Goal: Communication & Community: Answer question/provide support

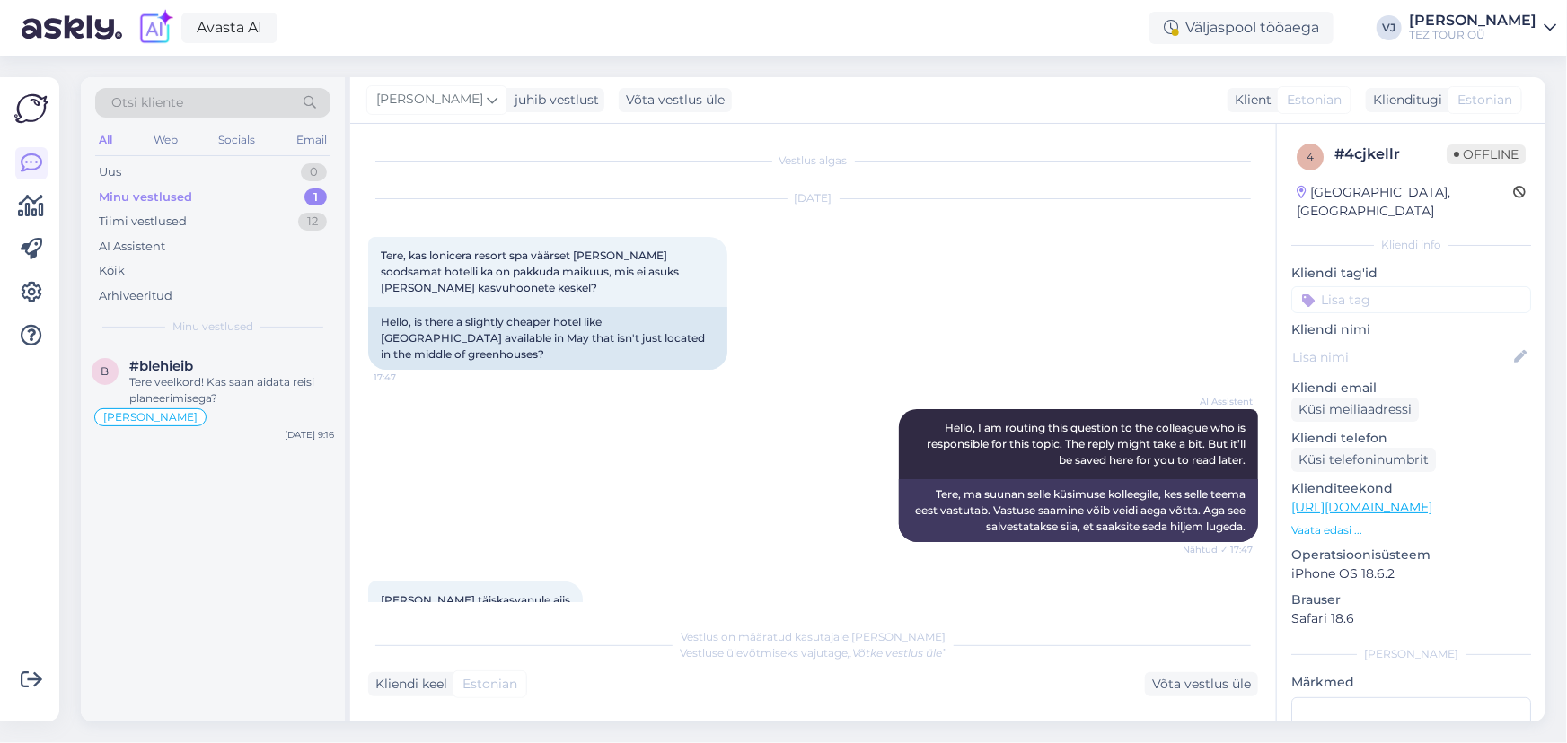
scroll to position [622, 0]
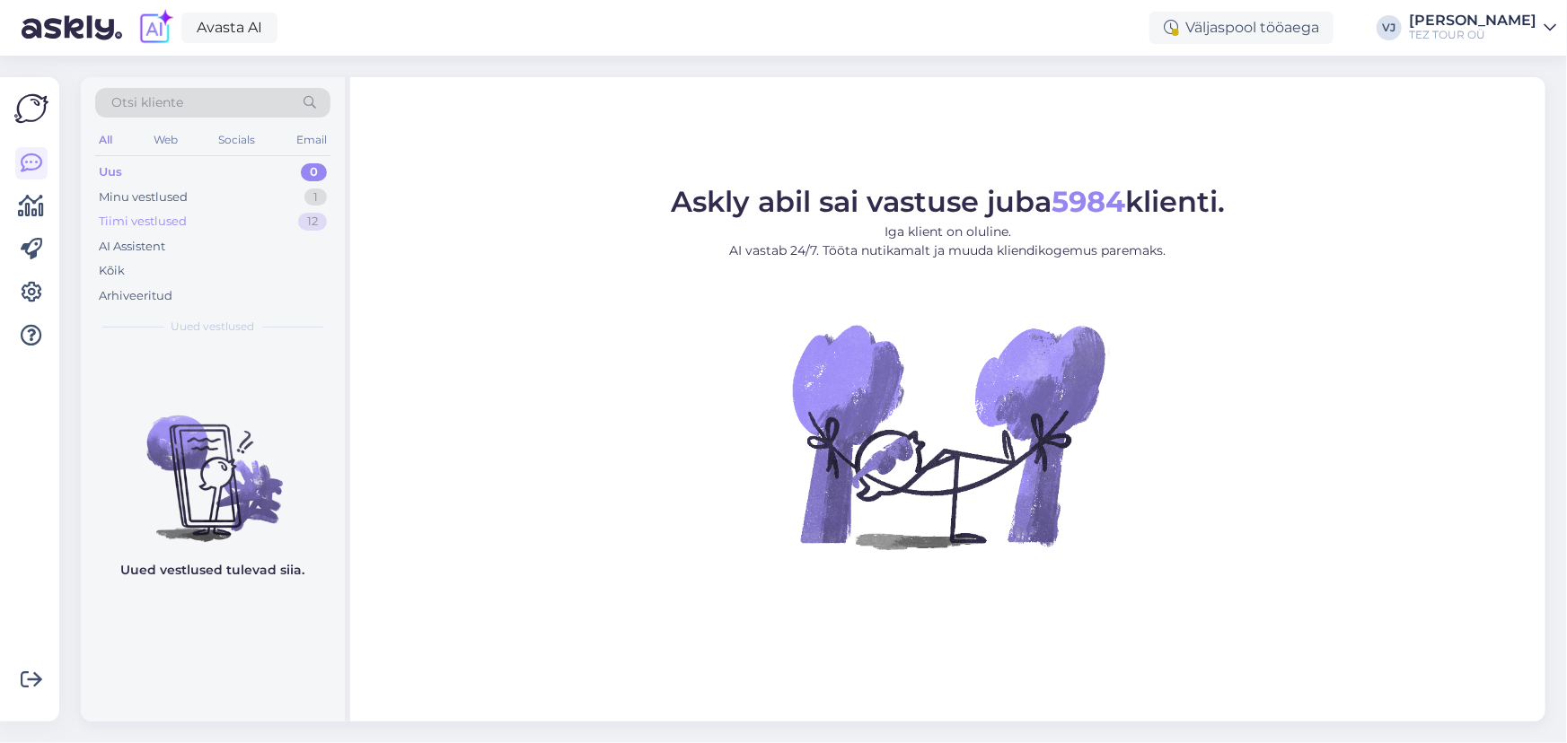
click at [269, 220] on div "Tiimi vestlused 12" at bounding box center [212, 221] width 235 height 25
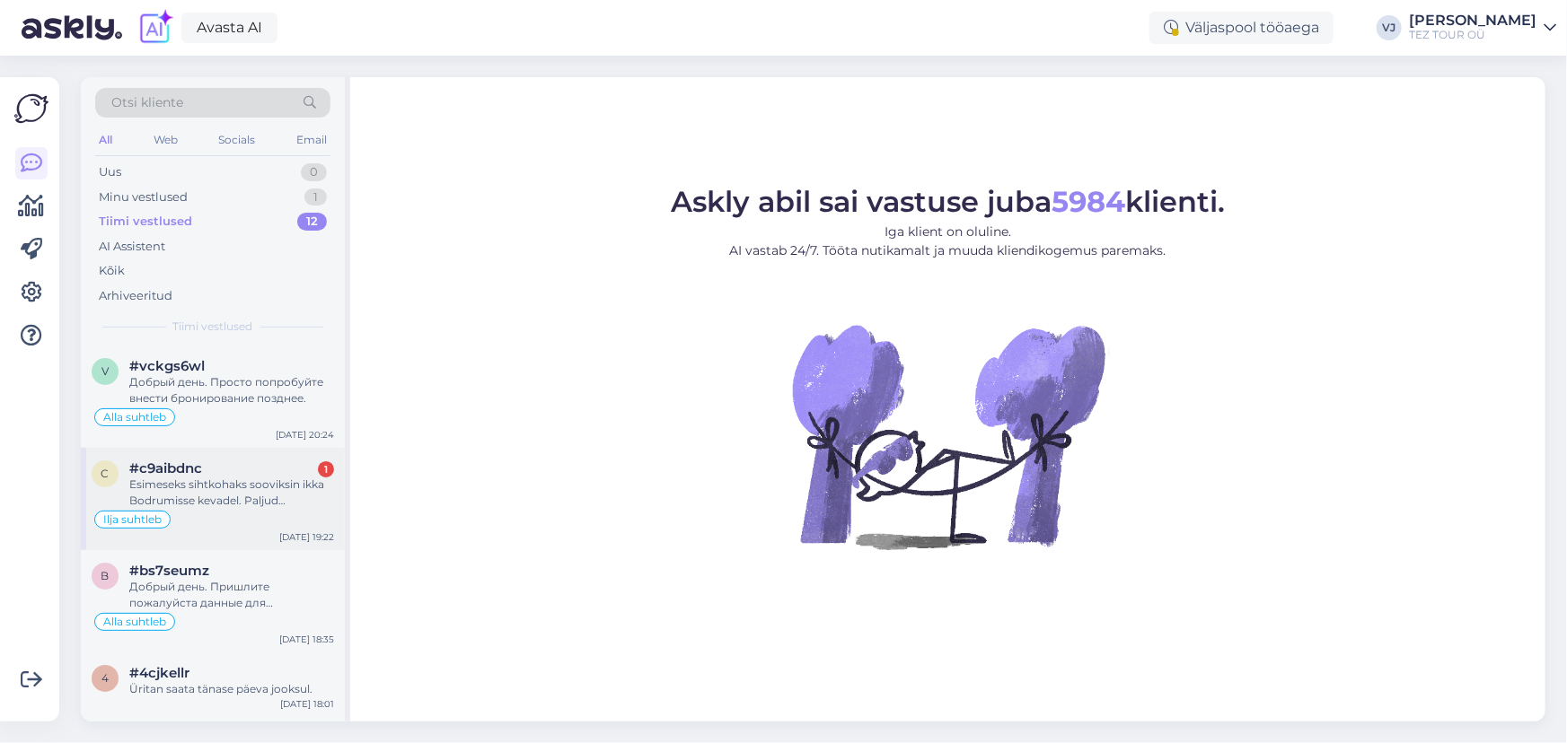
click at [232, 501] on div "Esimeseks sihtkohaks sooviksin ikka Bodrumisse kevadel. Paljud reisifirmad ei t…" at bounding box center [231, 493] width 205 height 32
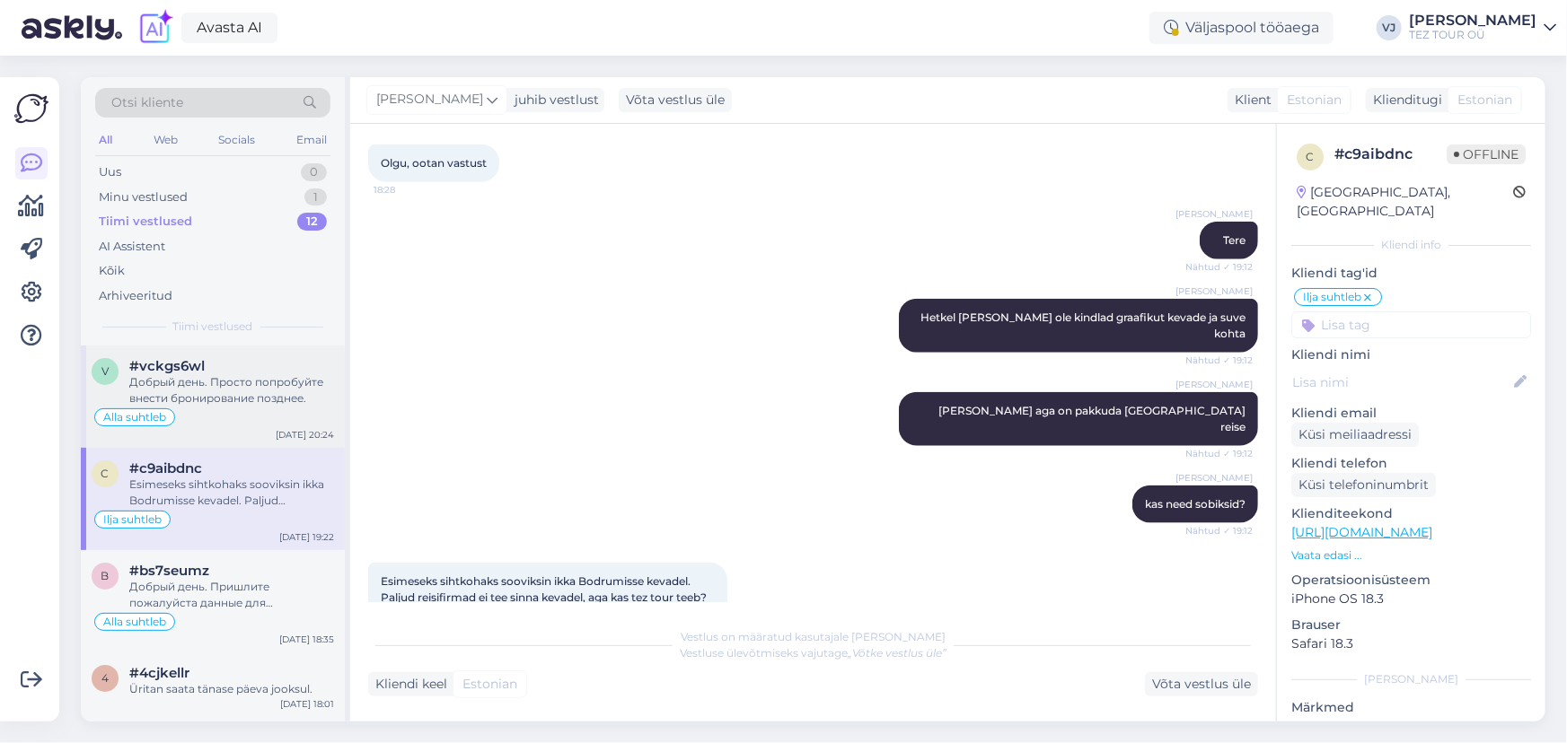
scroll to position [1, 0]
click at [278, 388] on div "Добрый день. Просто попробуйте внести бронирование позднее." at bounding box center [231, 390] width 205 height 32
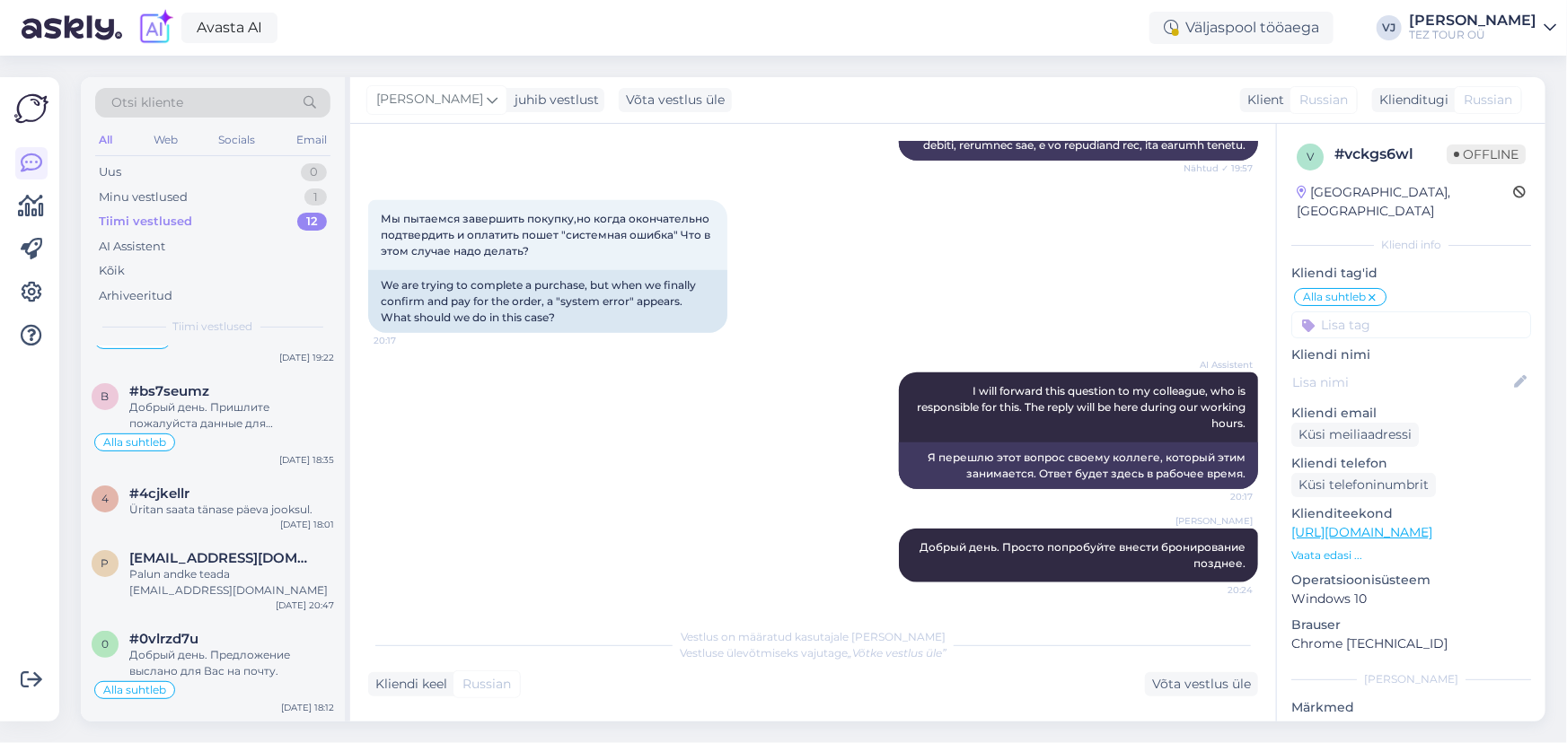
scroll to position [0, 0]
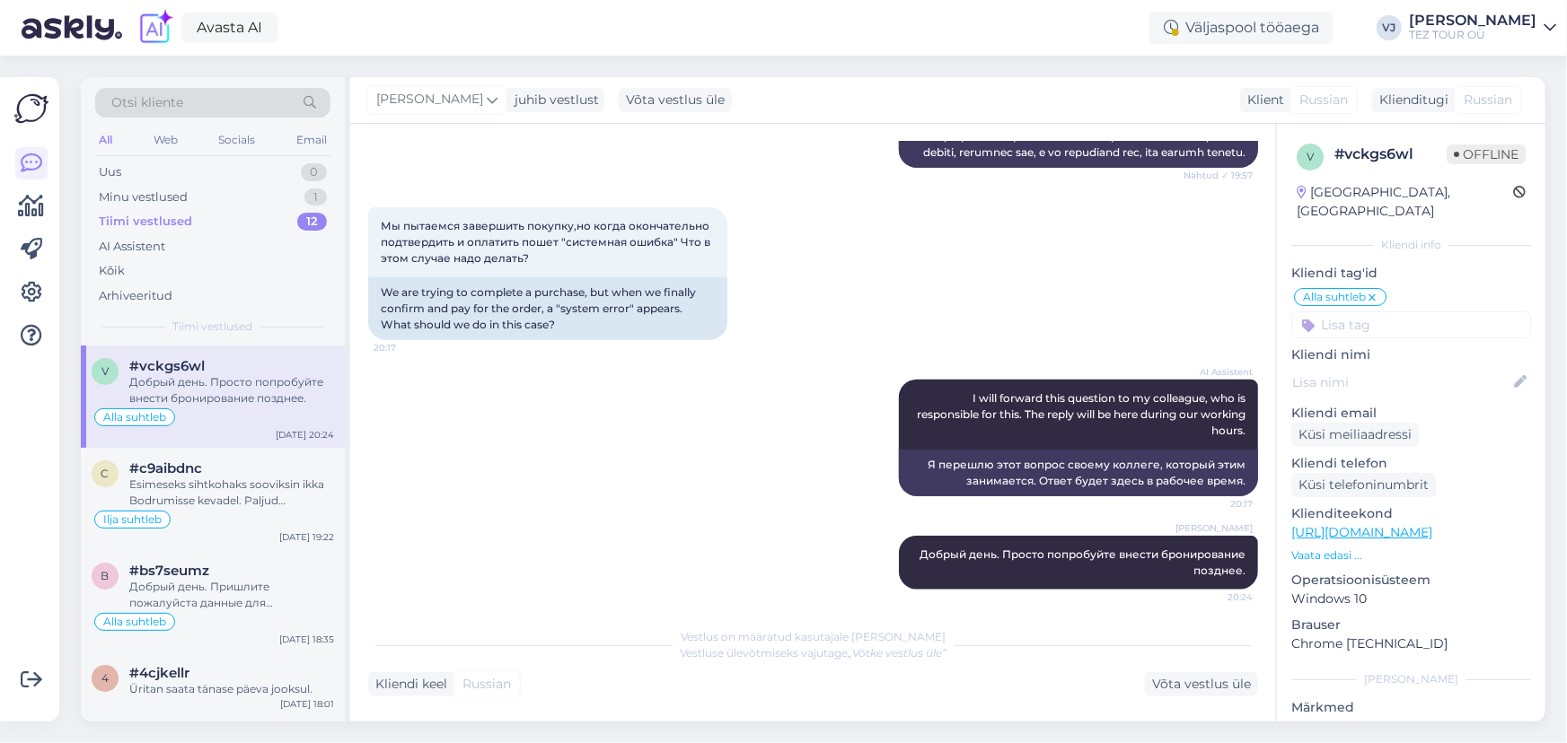
click at [740, 360] on div "Мы пытаемся завершить покупку,но когда окончательно подтвердить и оплатить поше…" at bounding box center [813, 274] width 890 height 172
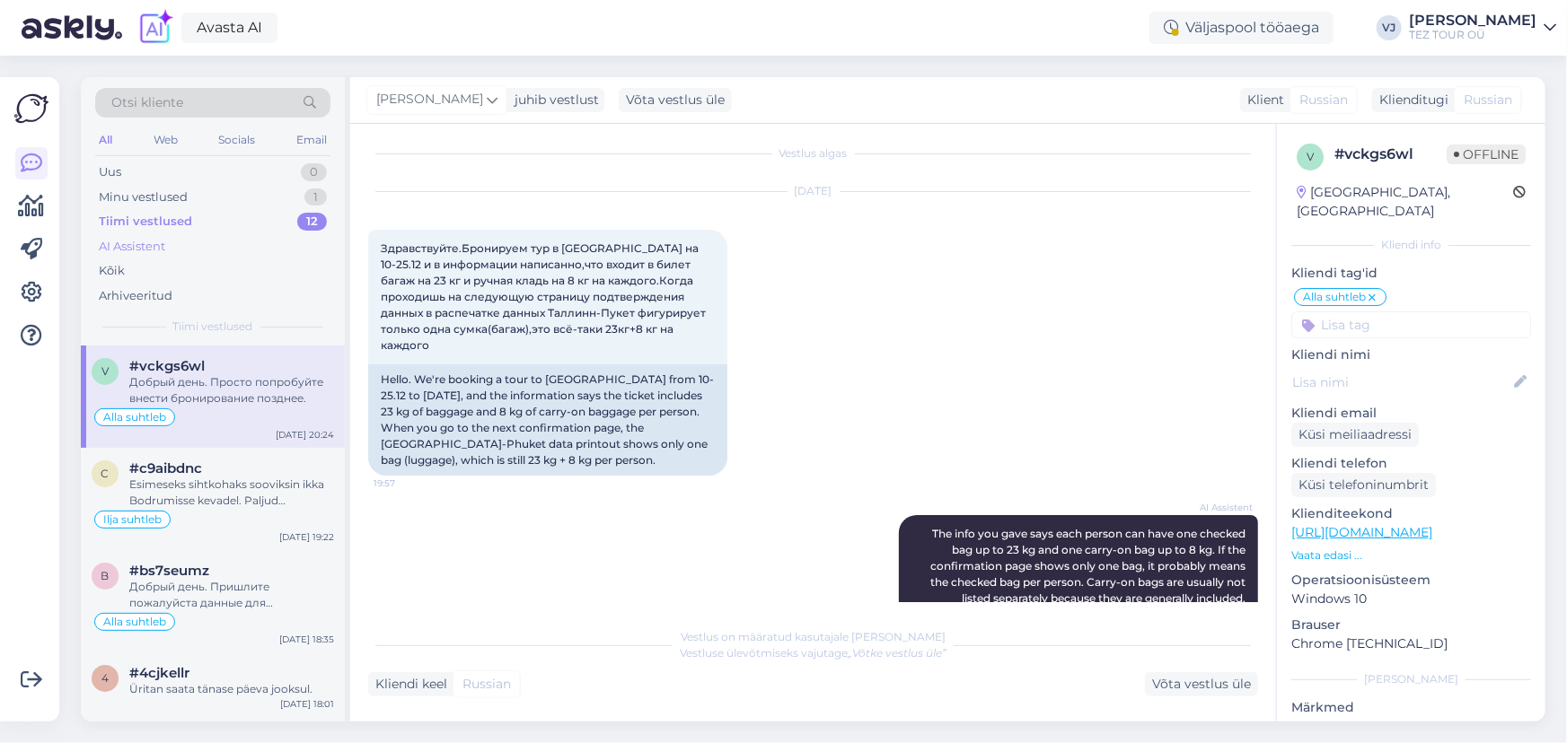
click at [233, 242] on div "AI Assistent" at bounding box center [212, 246] width 235 height 25
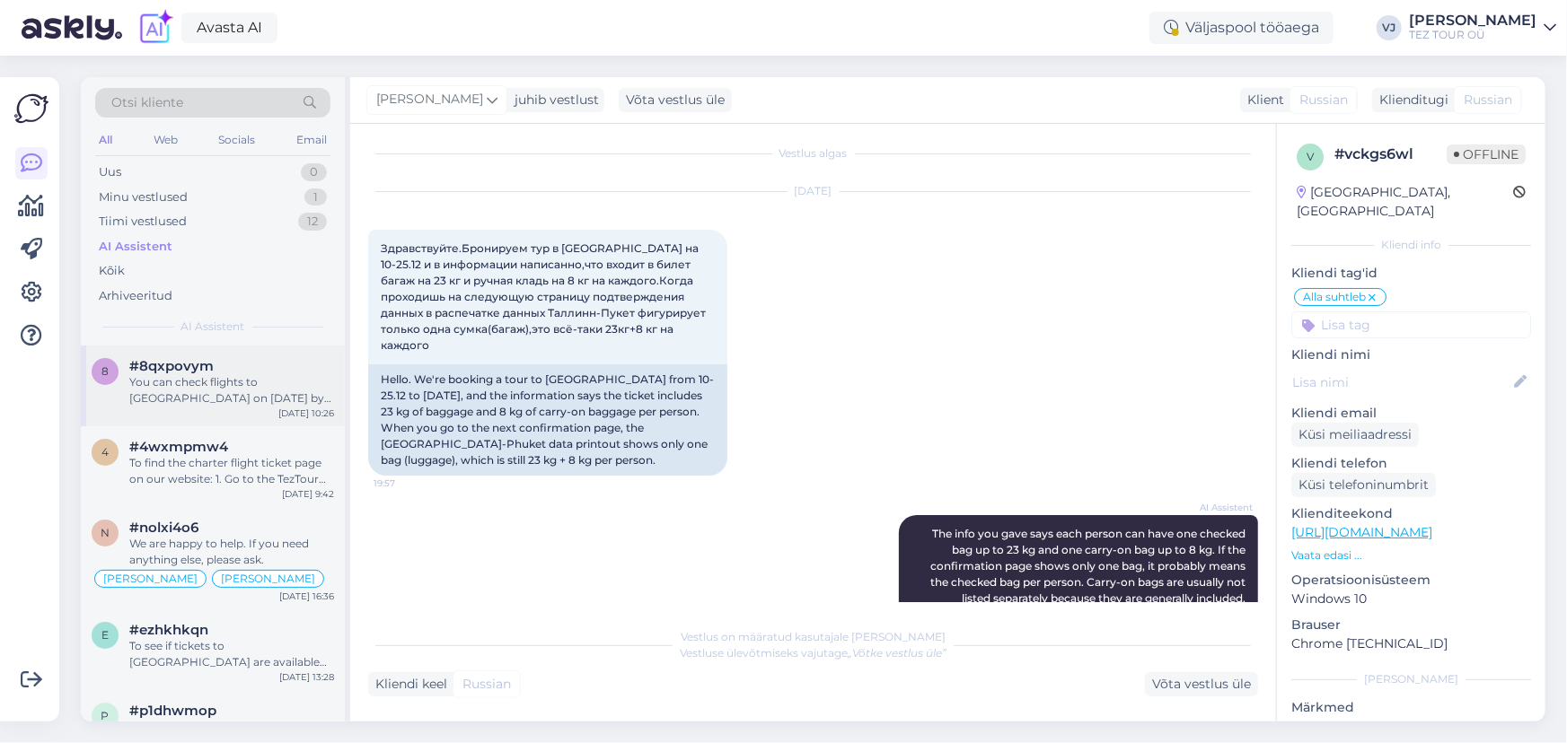
click at [240, 390] on div "You can check flights to Hurghada on November 8 by visiting our flight schedule…" at bounding box center [231, 390] width 205 height 32
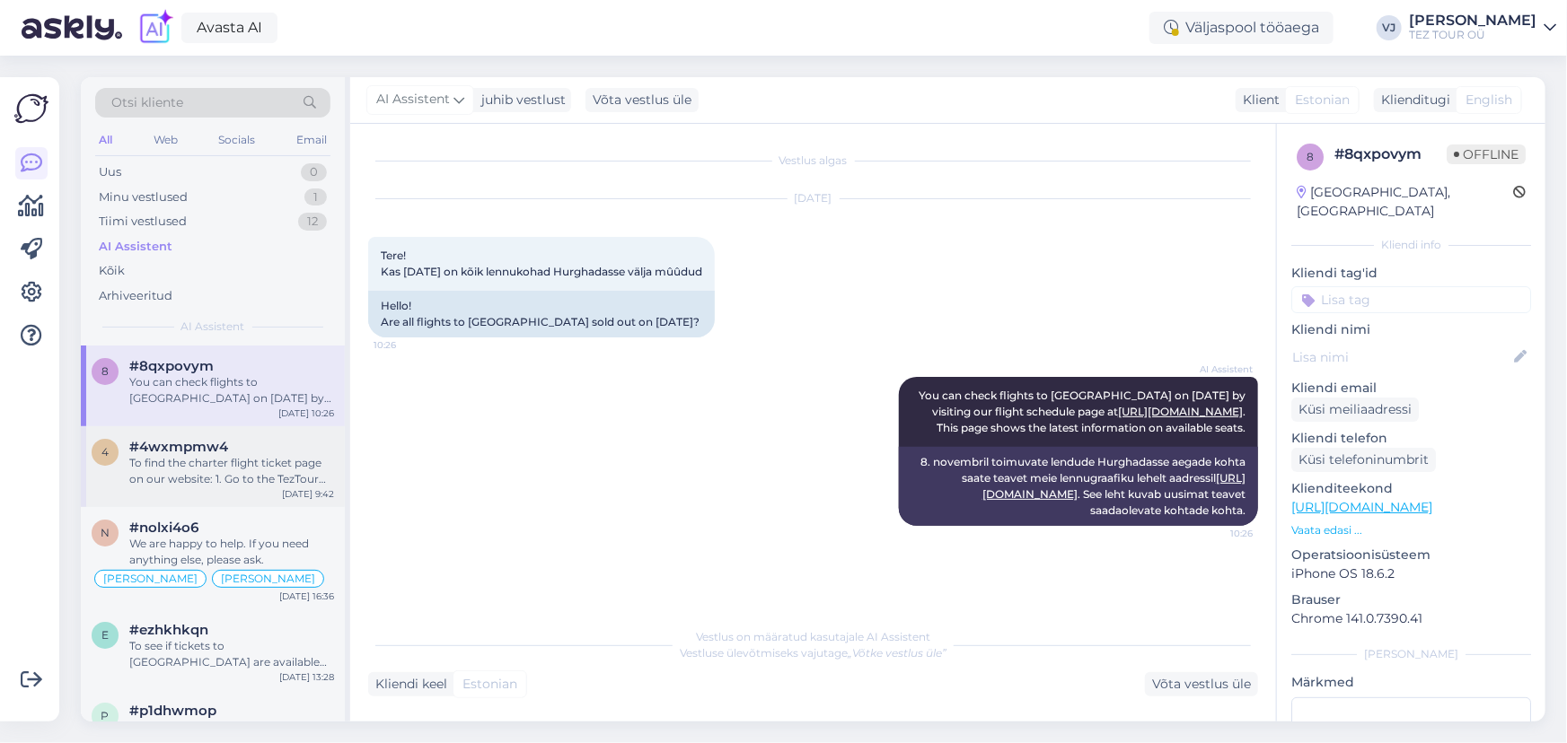
click at [219, 442] on span "#4wxmpmw4" at bounding box center [178, 447] width 99 height 16
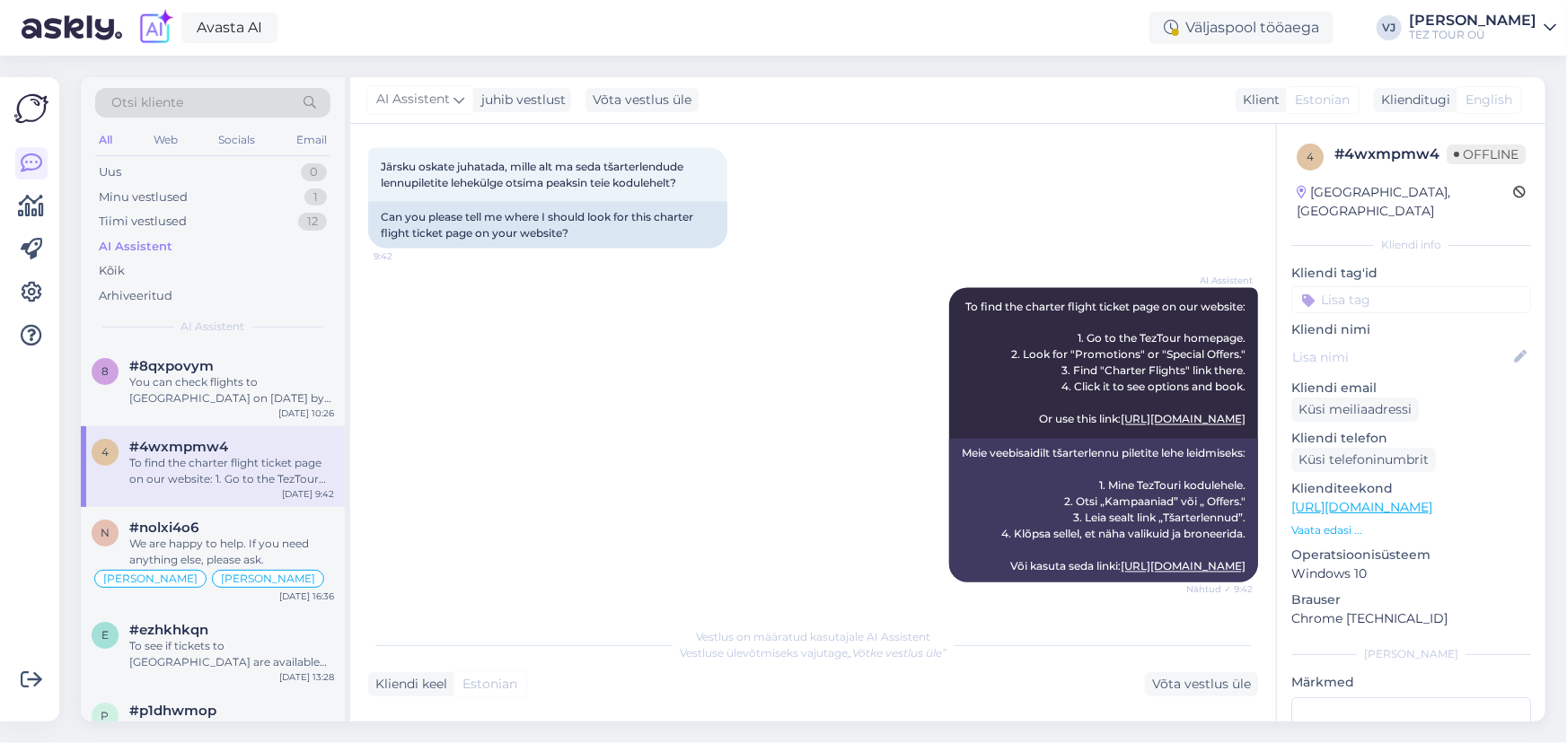
scroll to position [1574, 0]
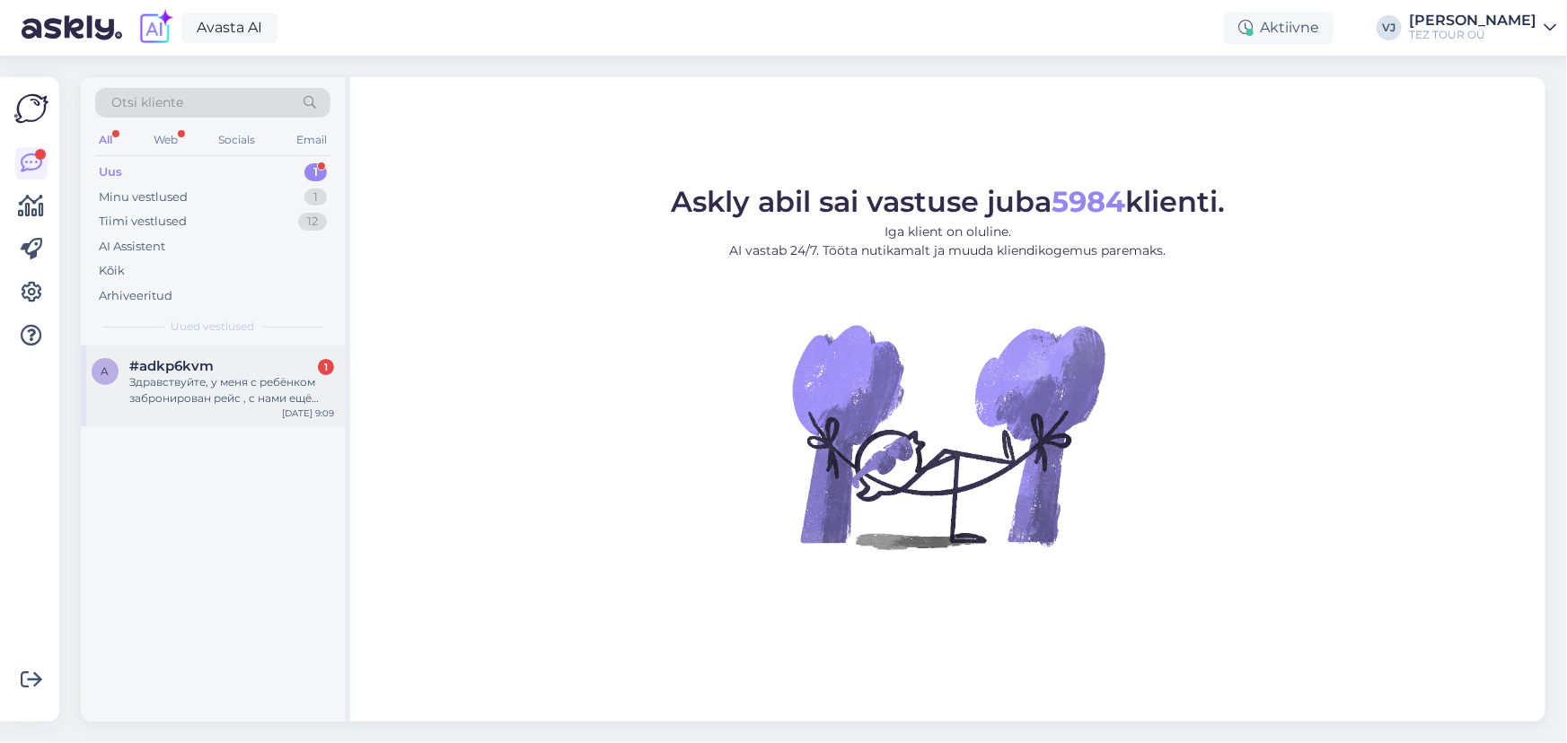
click at [269, 408] on div "a #adkp6kvm 1 Здравствуйте, у меня с ребёнком забронирован рейс , с нами ещё хо…" at bounding box center [213, 386] width 264 height 81
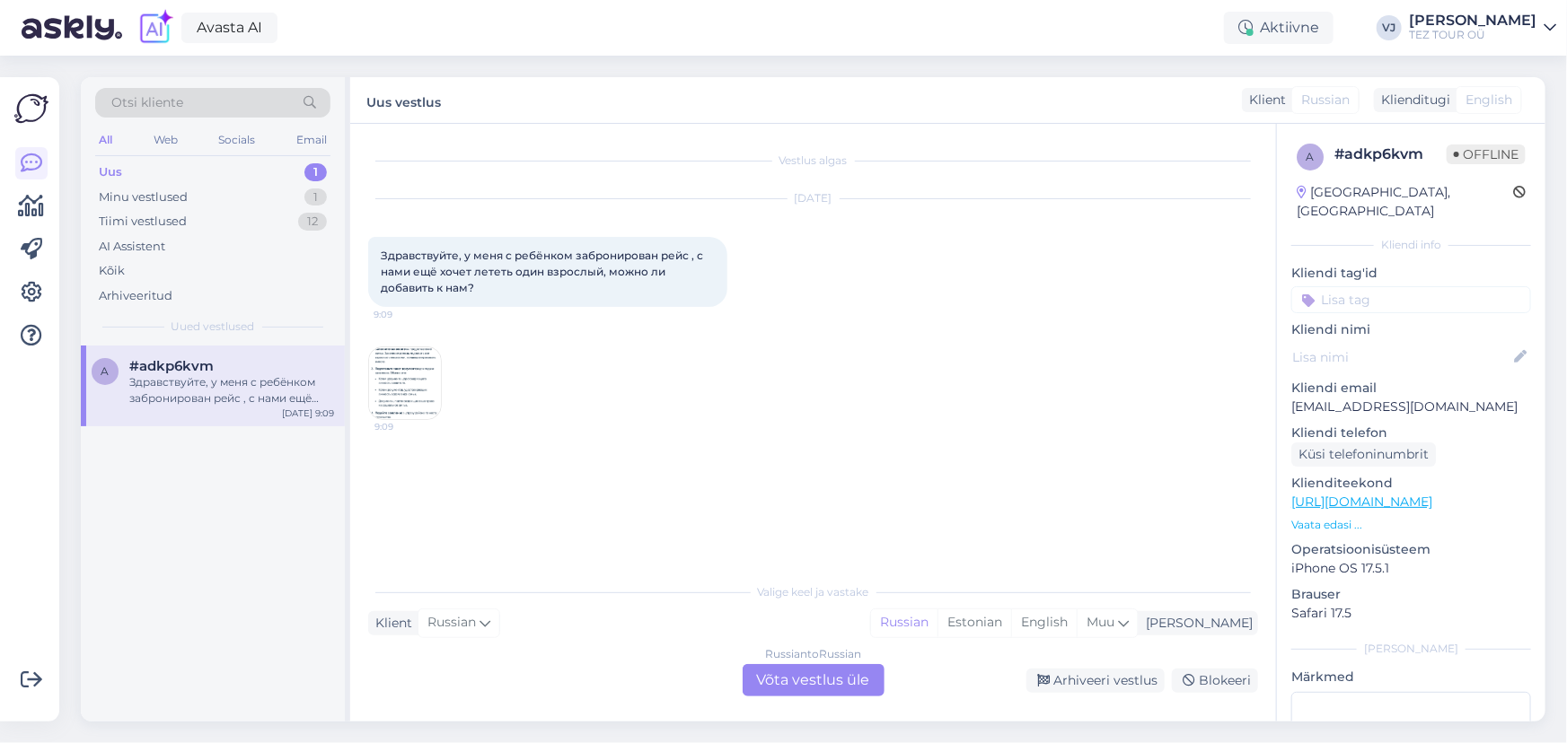
click at [430, 386] on img at bounding box center [405, 383] width 72 height 72
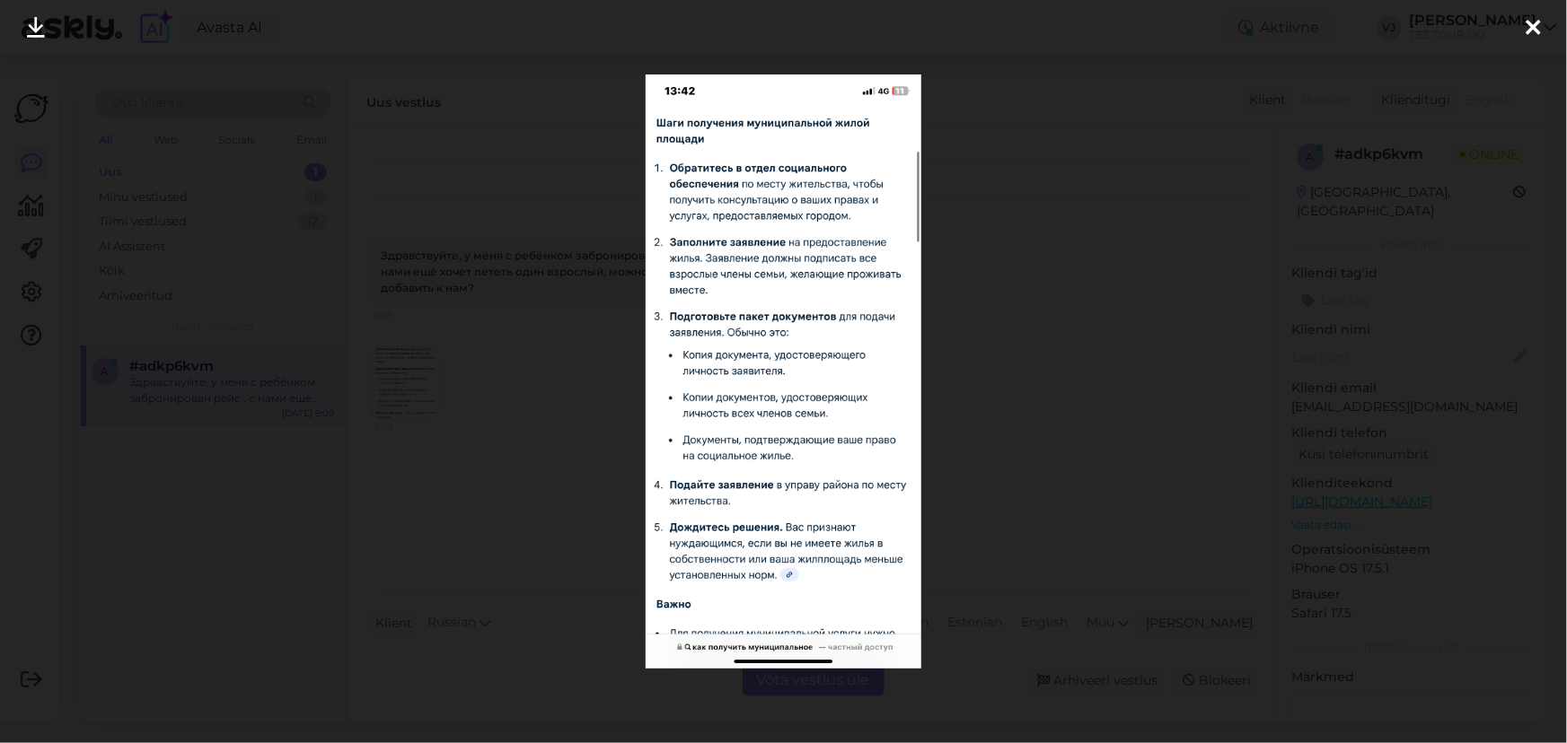
click at [493, 420] on div at bounding box center [783, 371] width 1567 height 743
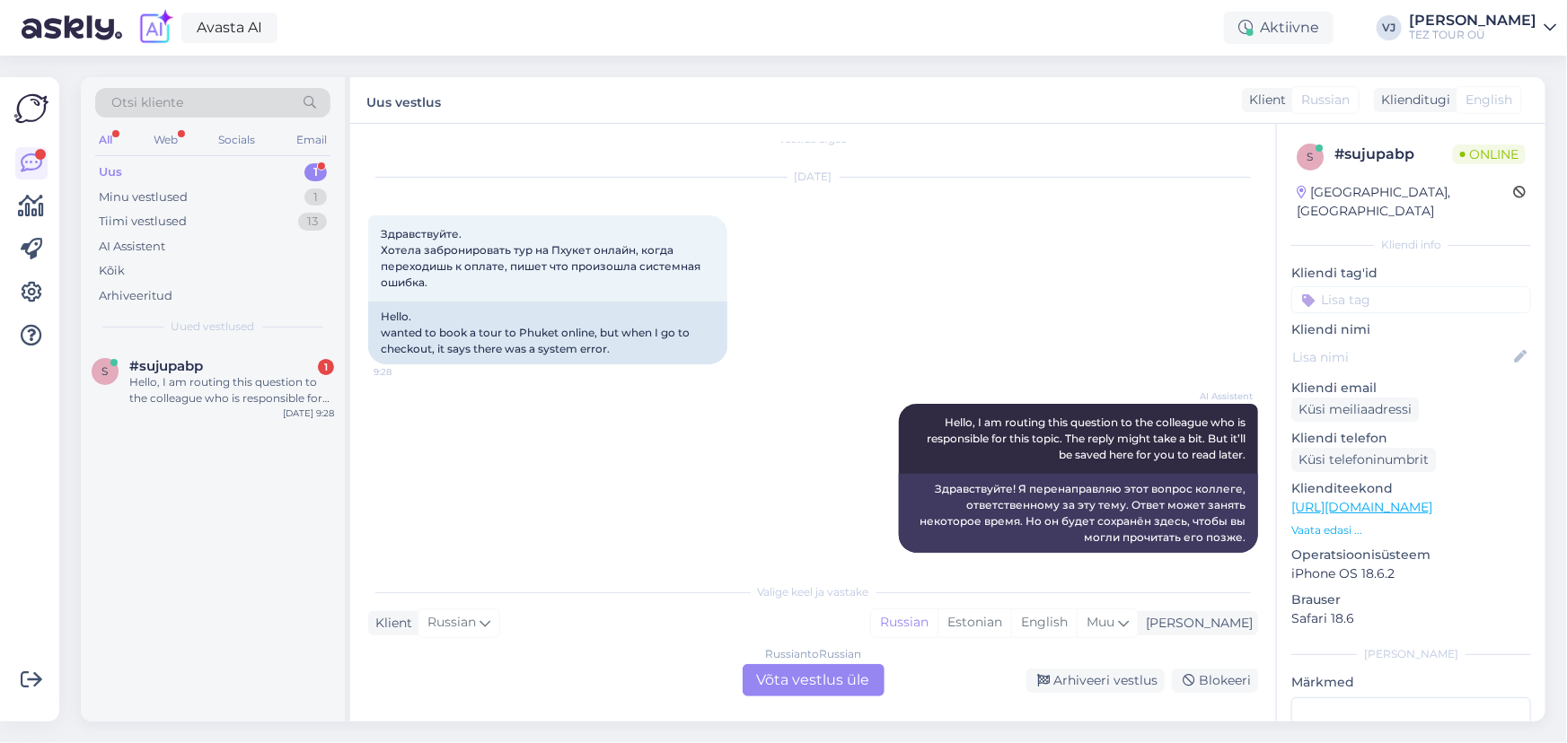
scroll to position [36, 0]
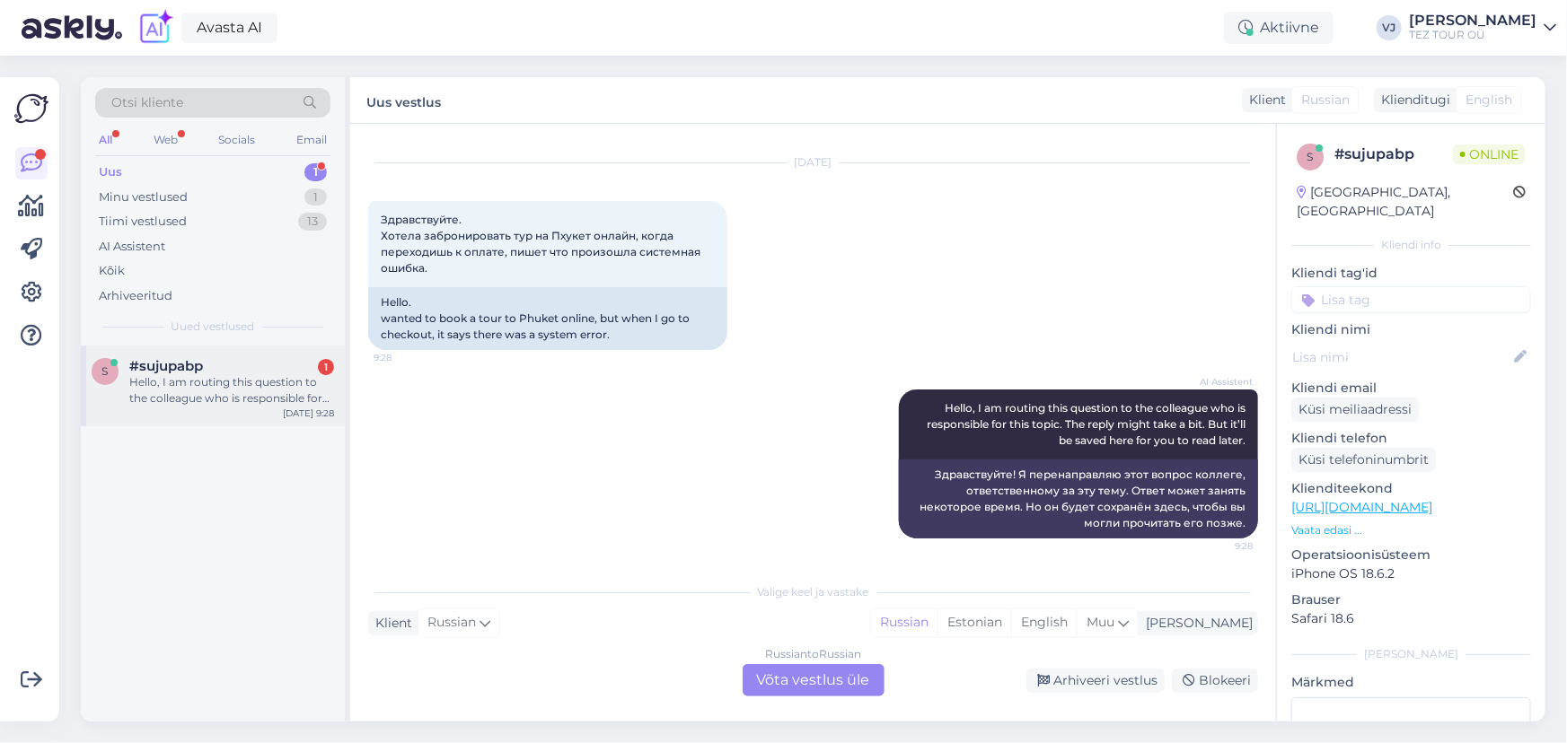
click at [269, 396] on div "Hello, I am routing this question to the colleague who is responsible for this …" at bounding box center [231, 390] width 205 height 32
click at [285, 167] on div "Uus 1" at bounding box center [212, 172] width 235 height 25
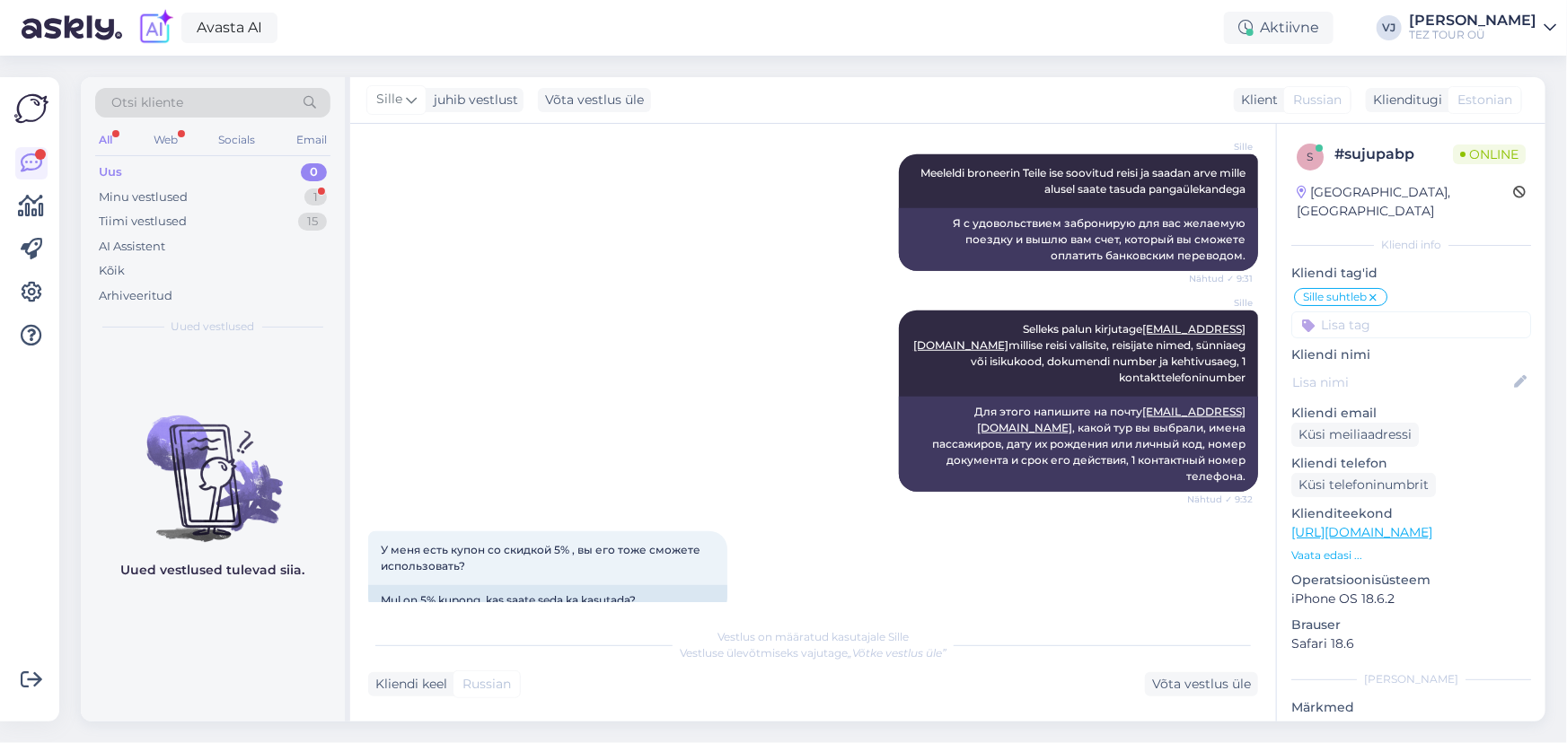
scroll to position [691, 0]
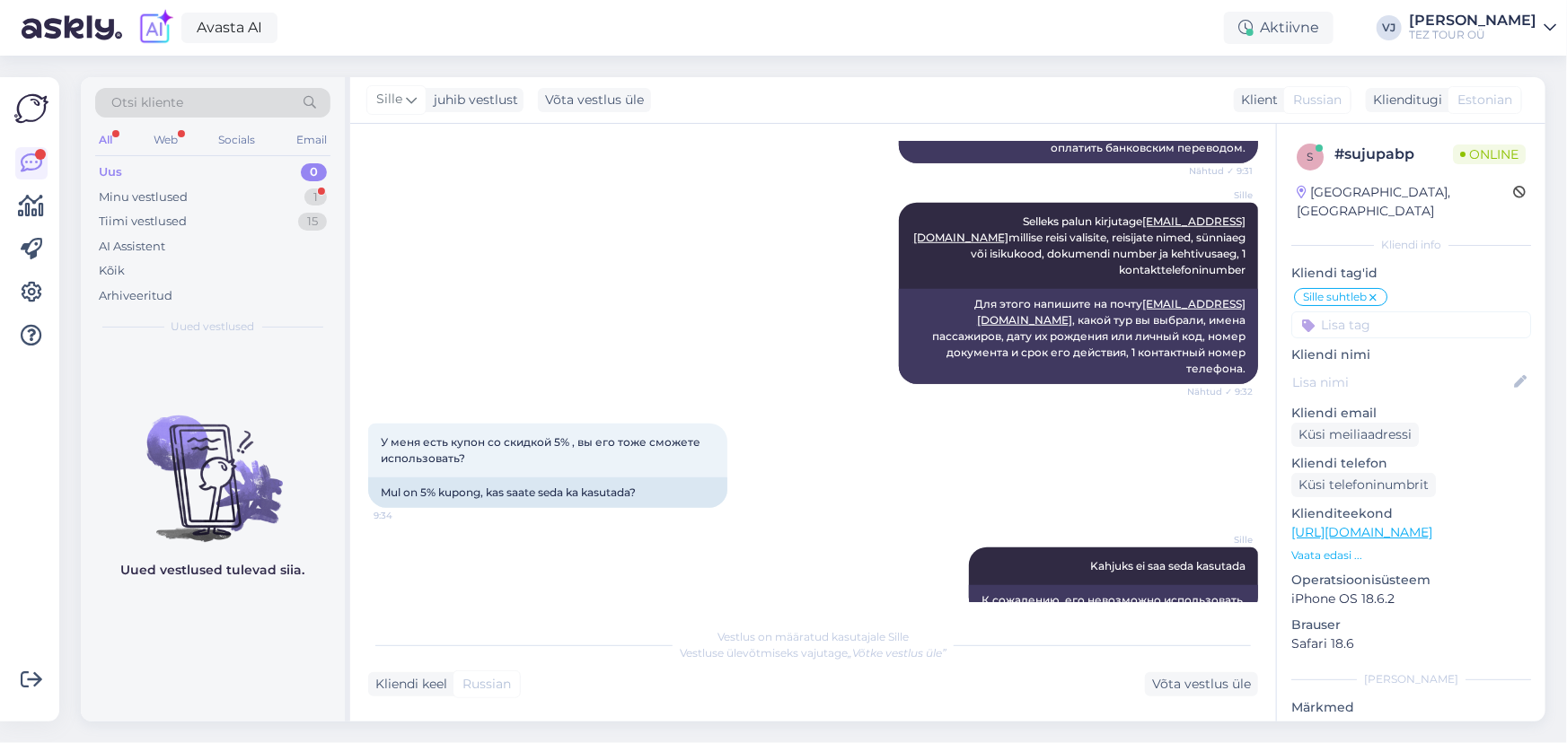
click at [205, 162] on div "Uus 0" at bounding box center [212, 172] width 235 height 25
click at [268, 209] on div "Tiimi vestlused 15" at bounding box center [212, 221] width 235 height 25
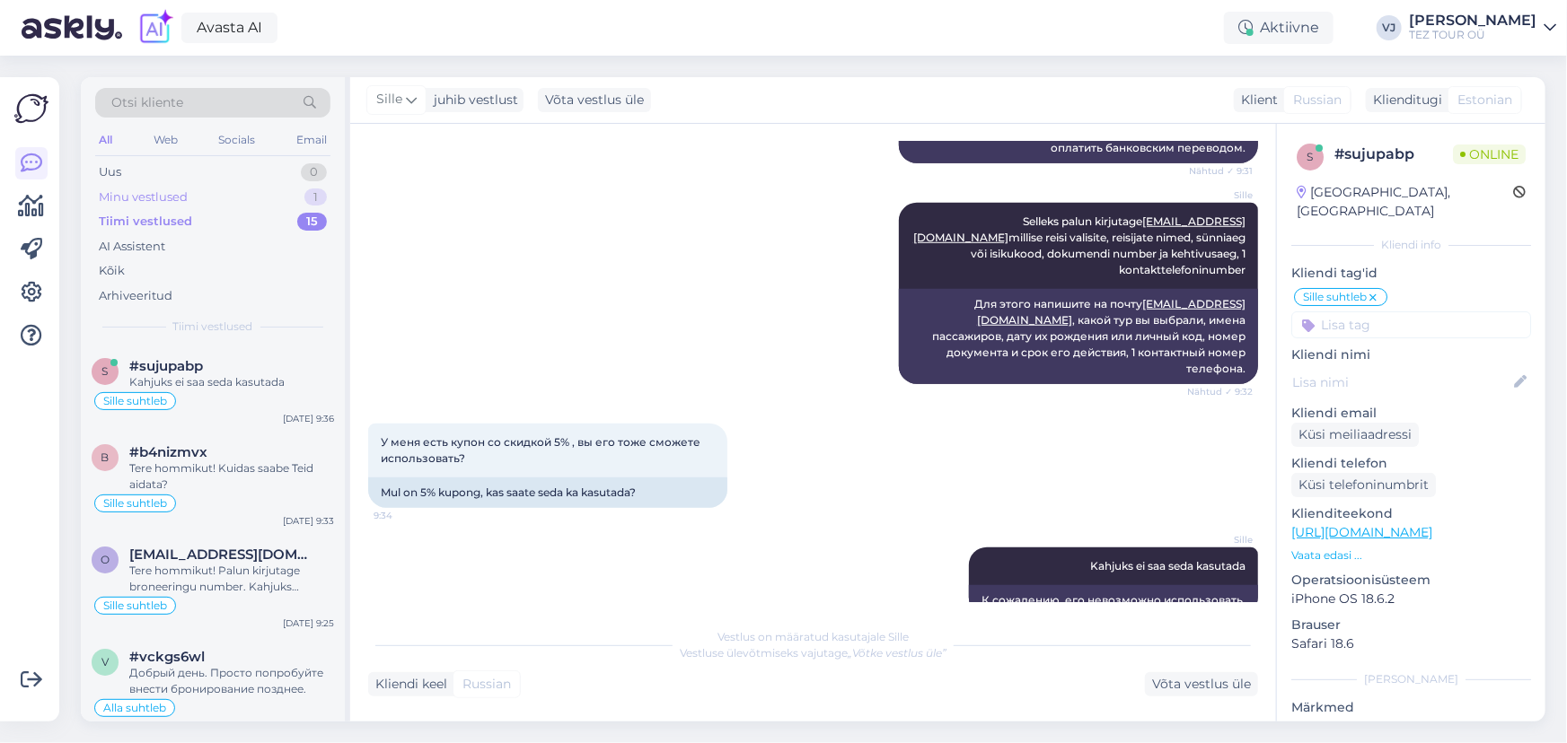
click at [277, 194] on div "Minu vestlused 1" at bounding box center [212, 197] width 235 height 25
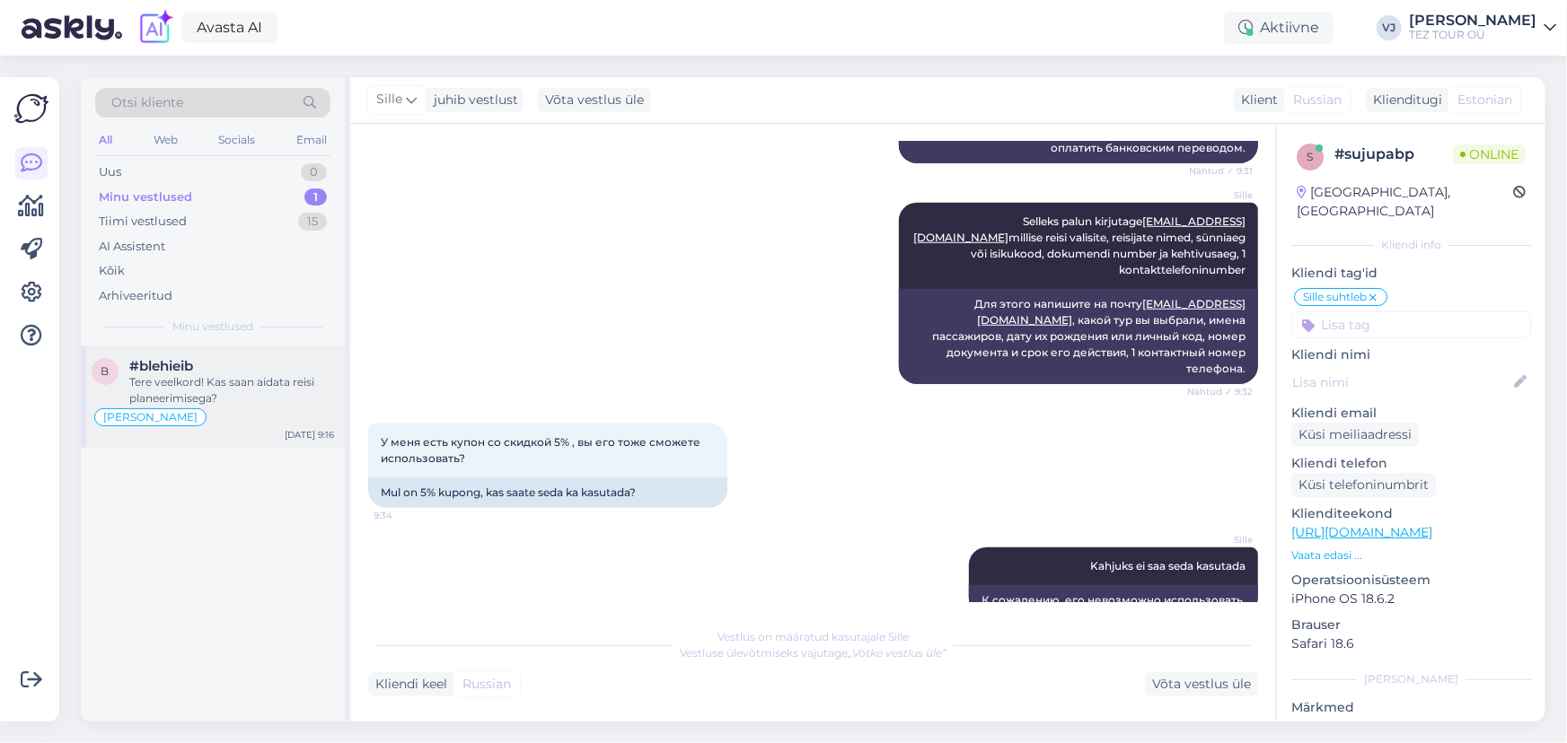
click at [242, 409] on div "[PERSON_NAME]" at bounding box center [213, 418] width 242 height 22
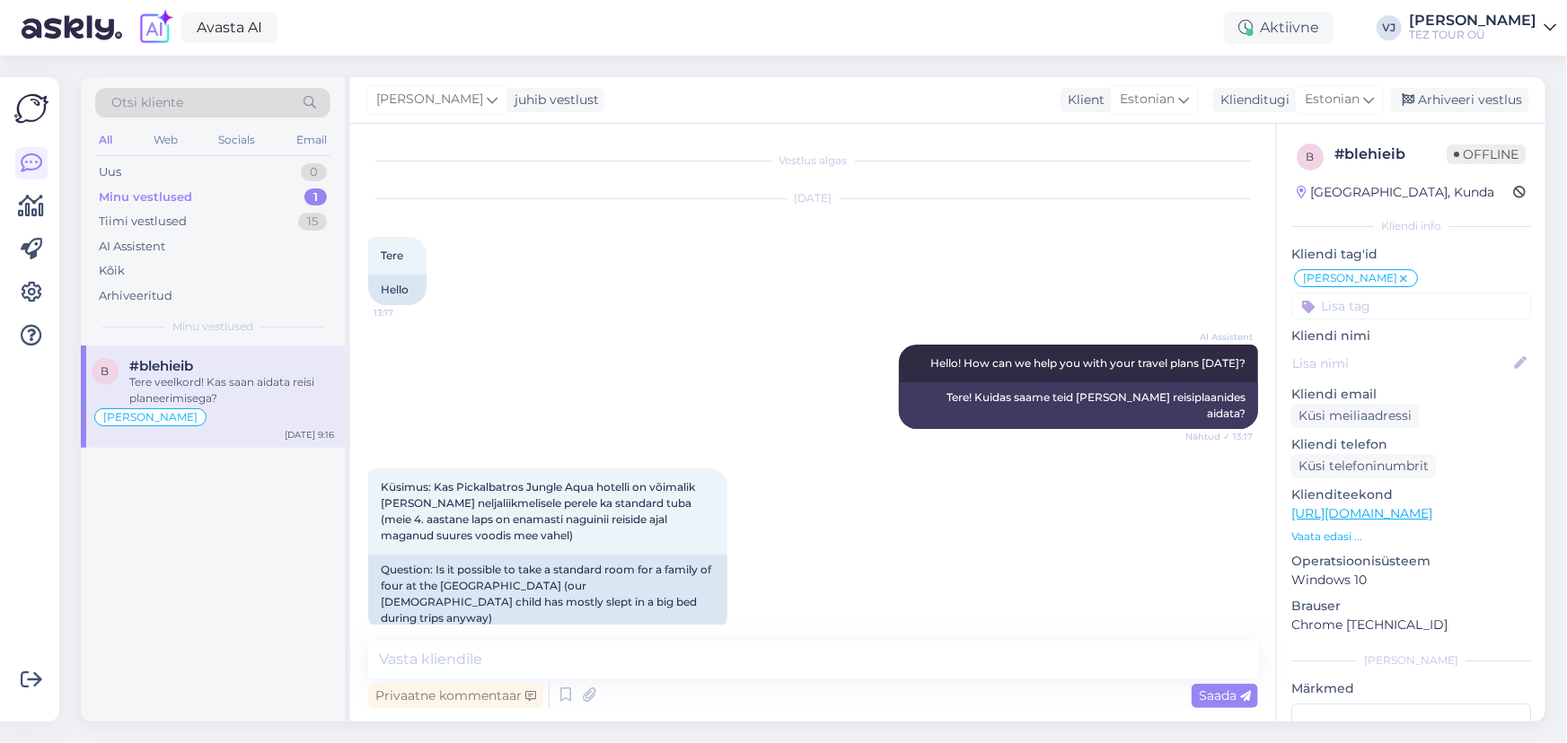
scroll to position [1268, 0]
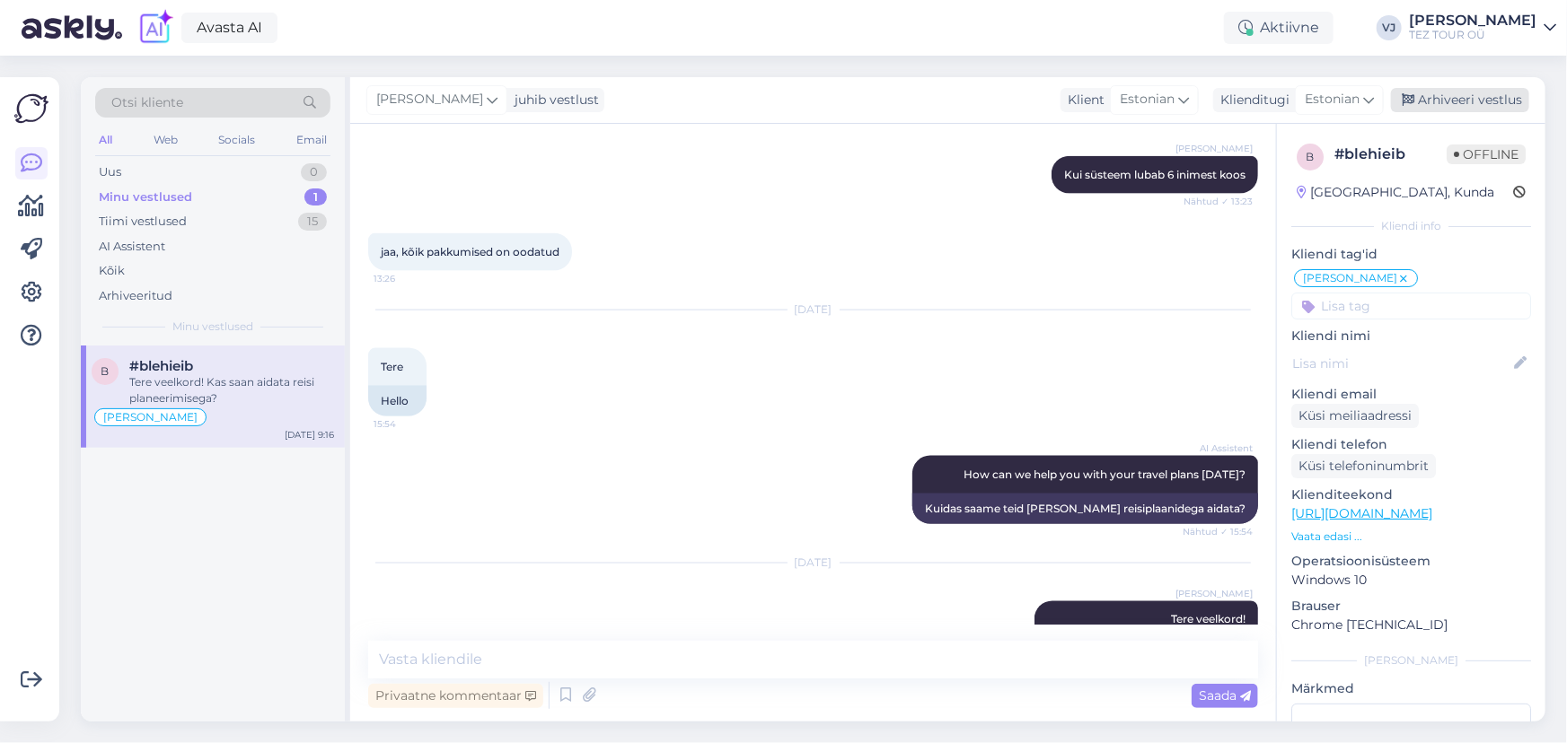
click at [1484, 97] on div "Arhiveeri vestlus" at bounding box center [1460, 100] width 138 height 24
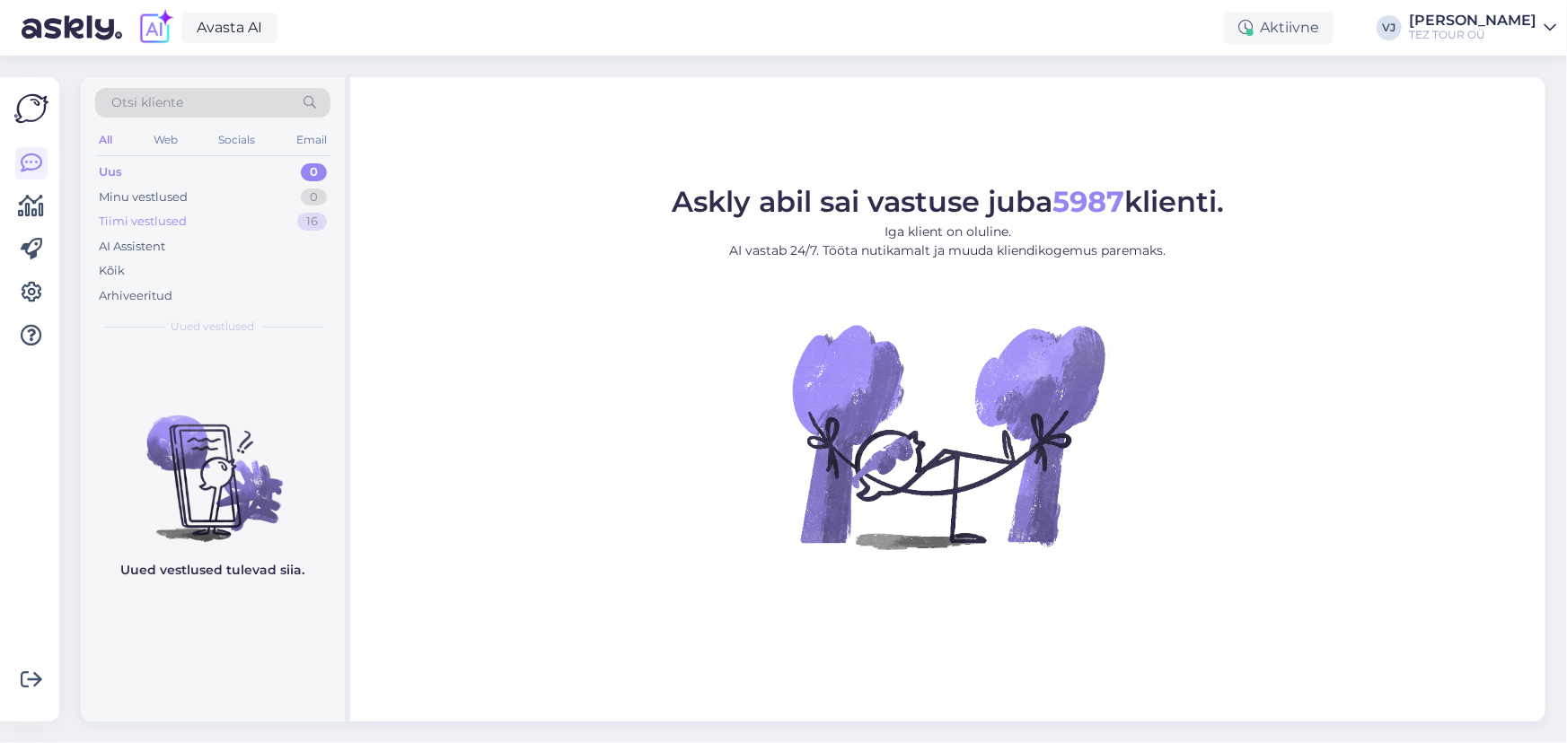
click at [224, 220] on div "Tiimi vestlused 16" at bounding box center [212, 221] width 235 height 25
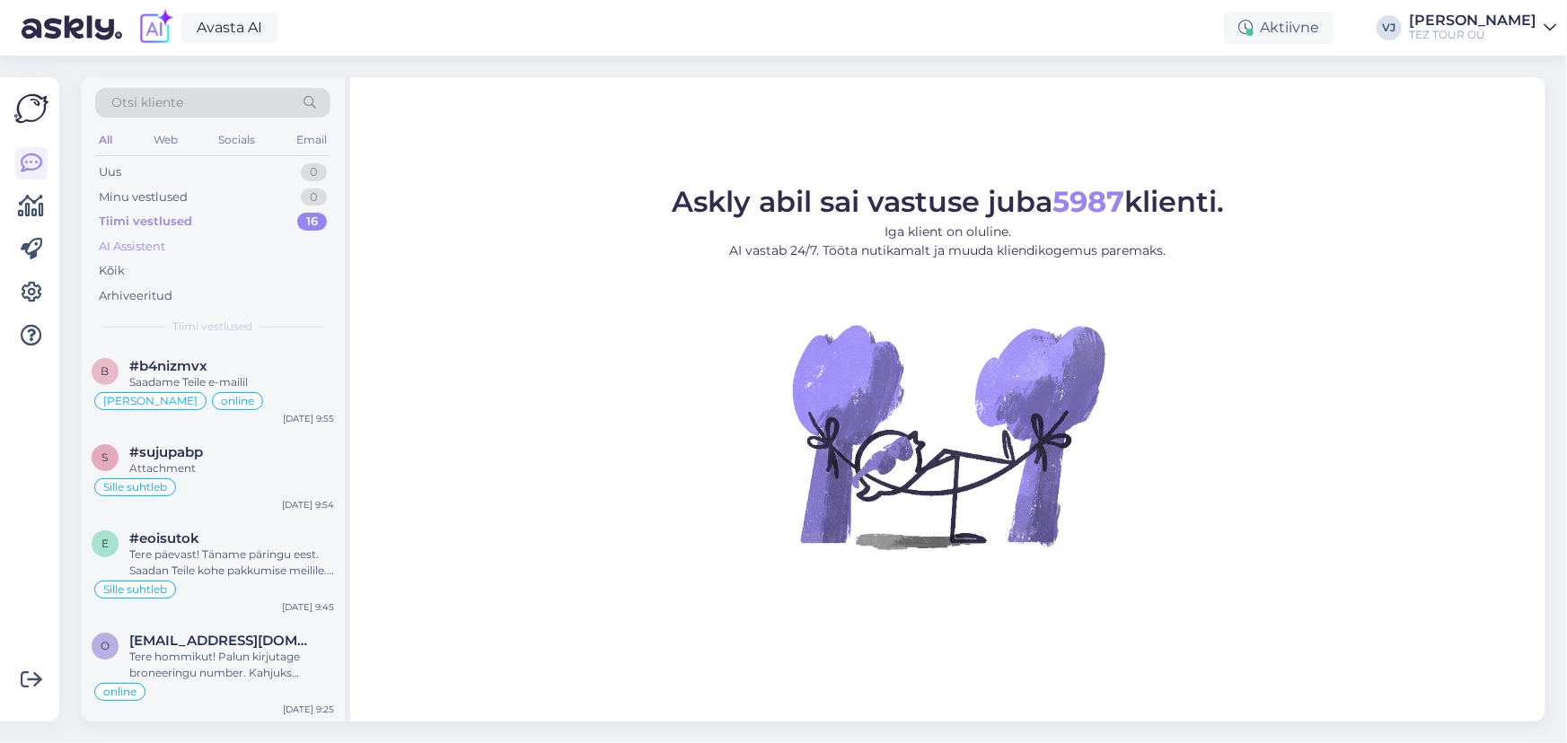
click at [220, 235] on div "AI Assistent" at bounding box center [212, 246] width 235 height 25
